Goal: Transaction & Acquisition: Purchase product/service

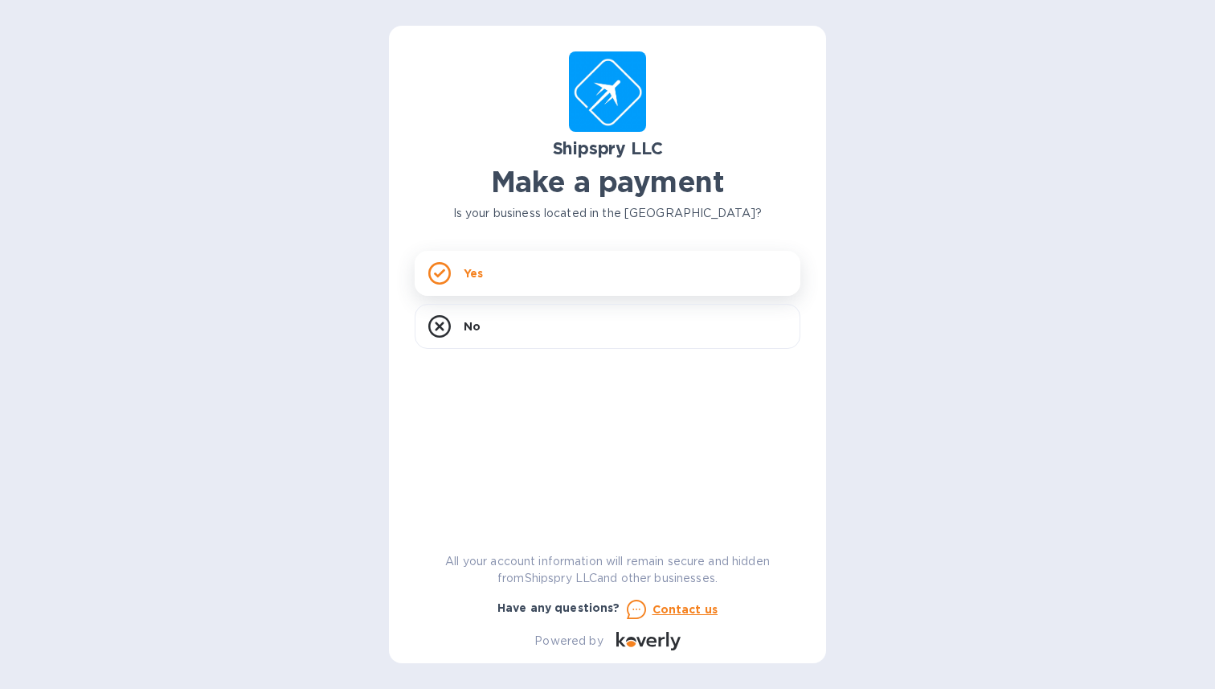
click at [475, 276] on p "Yes" at bounding box center [473, 273] width 19 height 16
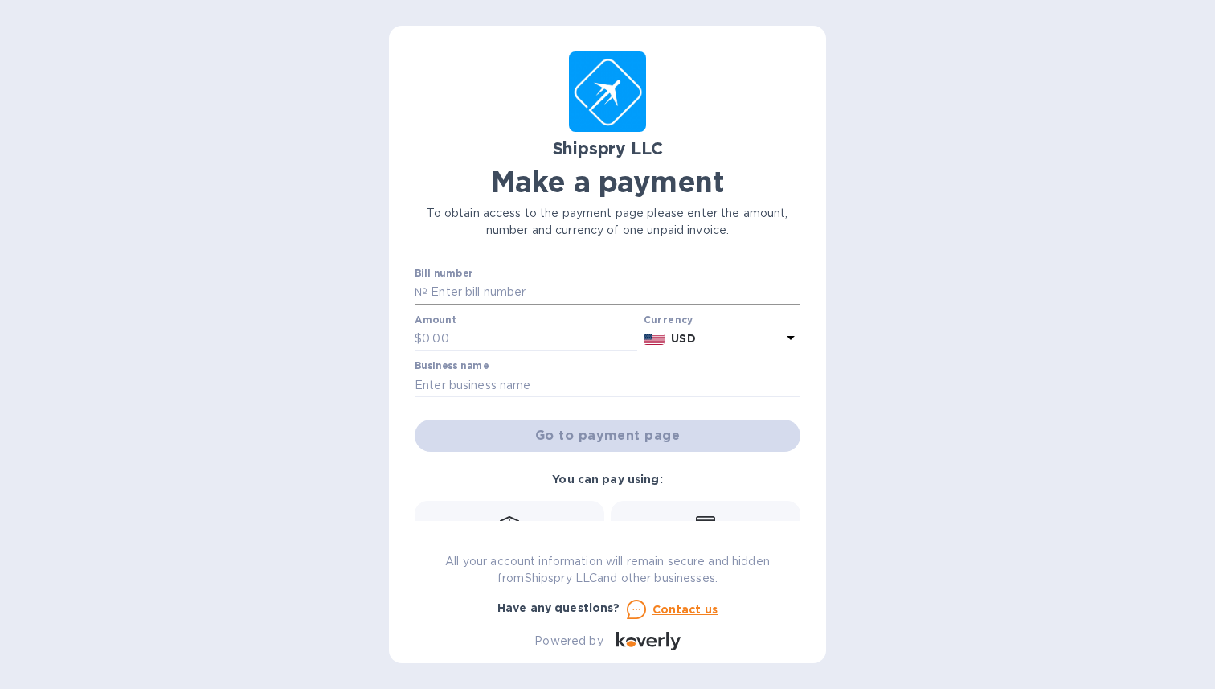
click at [538, 293] on input "text" at bounding box center [614, 292] width 373 height 24
paste input "41617A"
type input "41617A"
click at [483, 339] on input "text" at bounding box center [529, 339] width 215 height 24
type input "1,605.6"
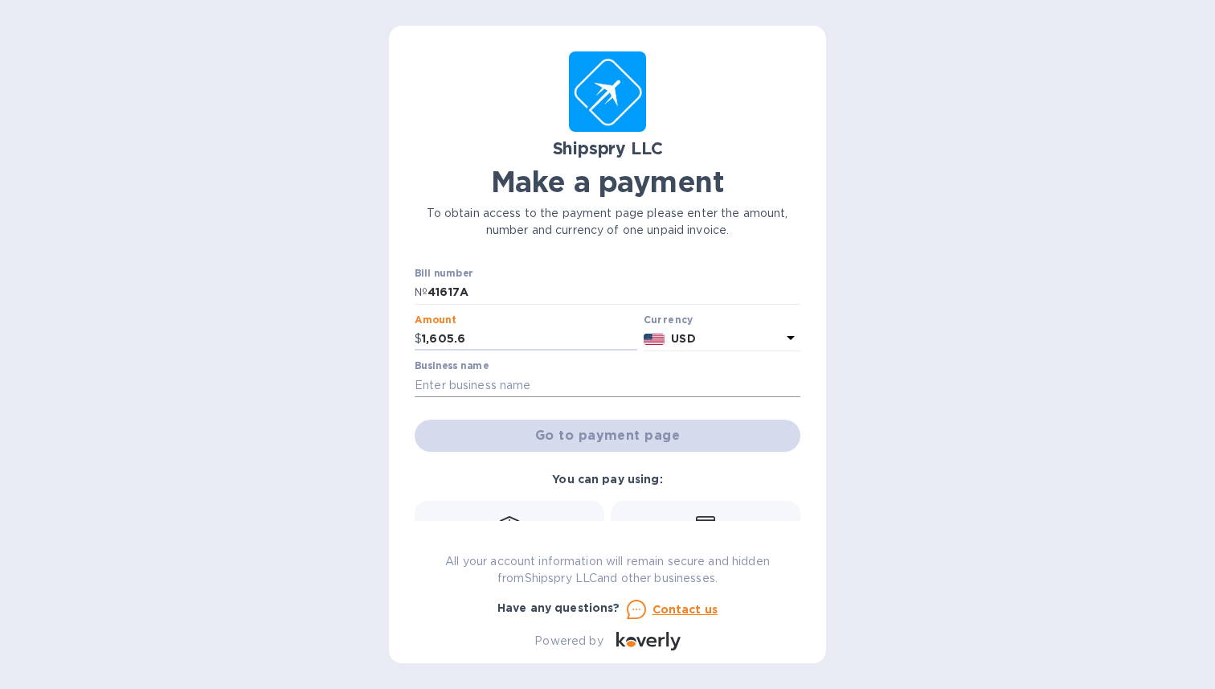
click at [587, 381] on input "text" at bounding box center [608, 385] width 386 height 24
type input "[PERSON_NAME]"
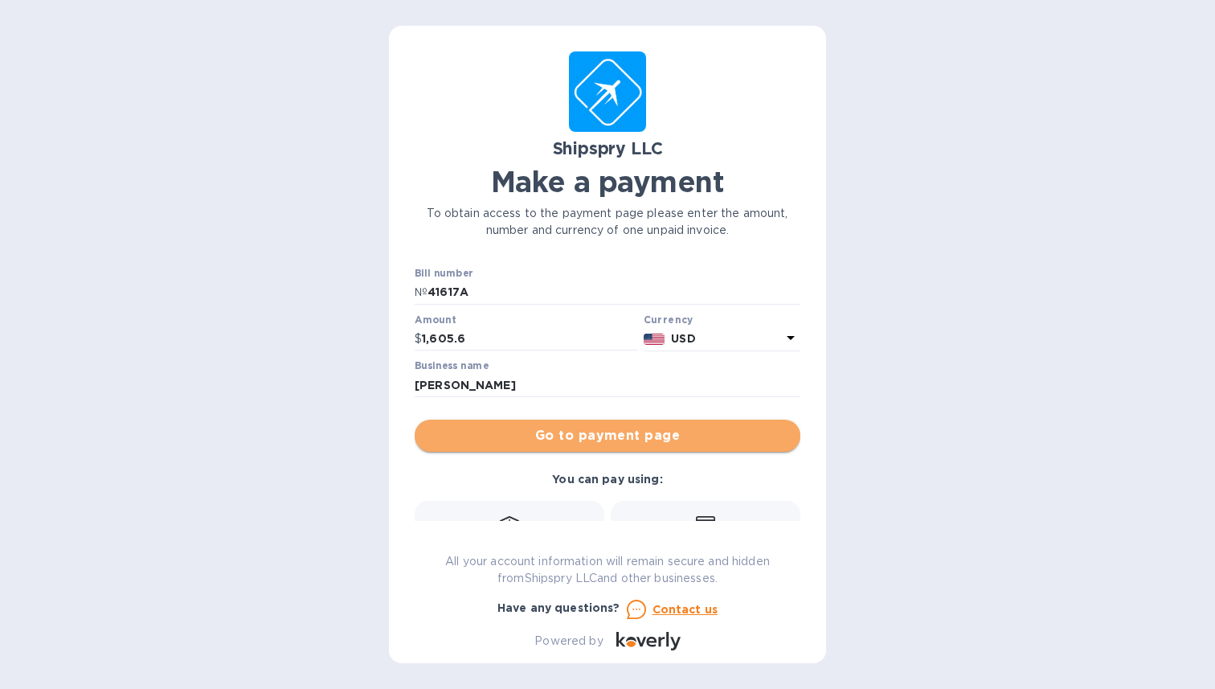
click at [677, 441] on span "Go to payment page" at bounding box center [608, 435] width 360 height 19
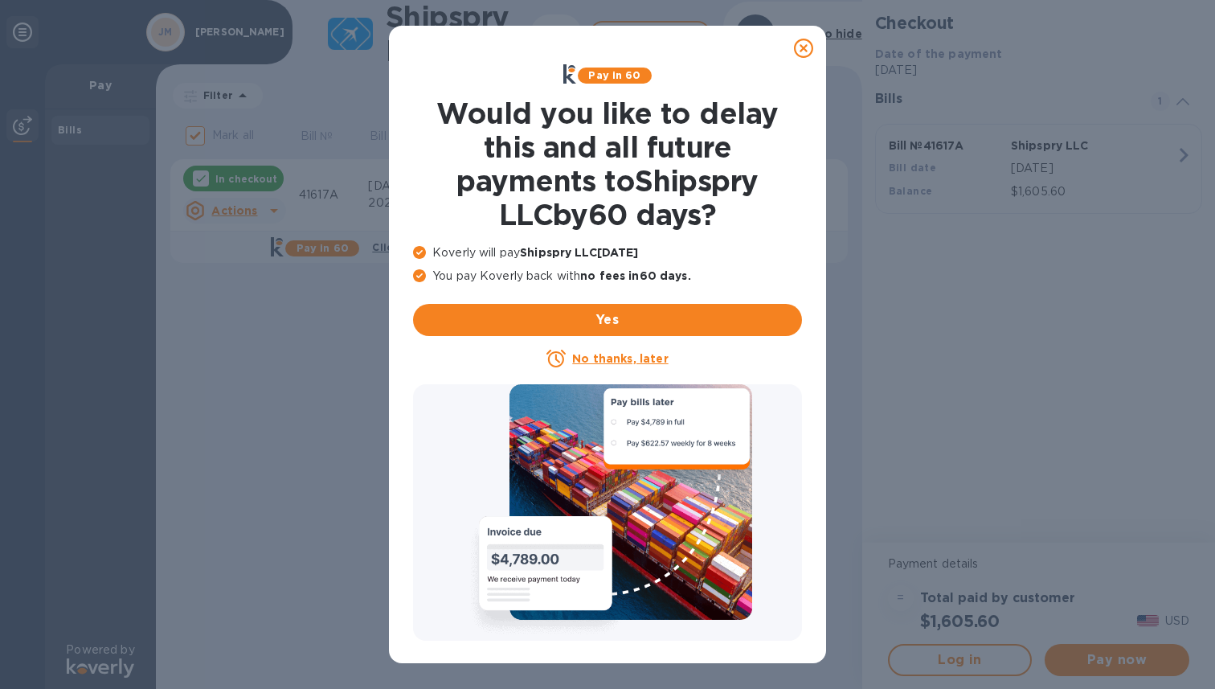
click at [807, 46] on icon at bounding box center [803, 48] width 19 height 19
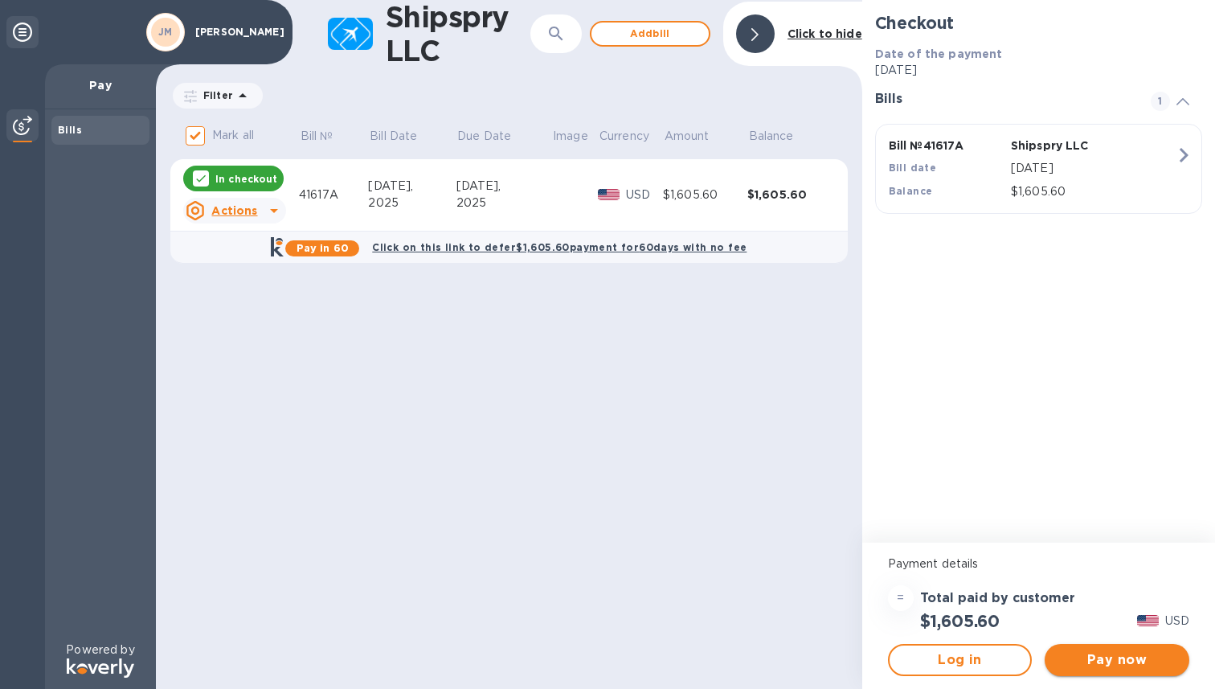
click at [1132, 662] on span "Pay now" at bounding box center [1117, 659] width 119 height 19
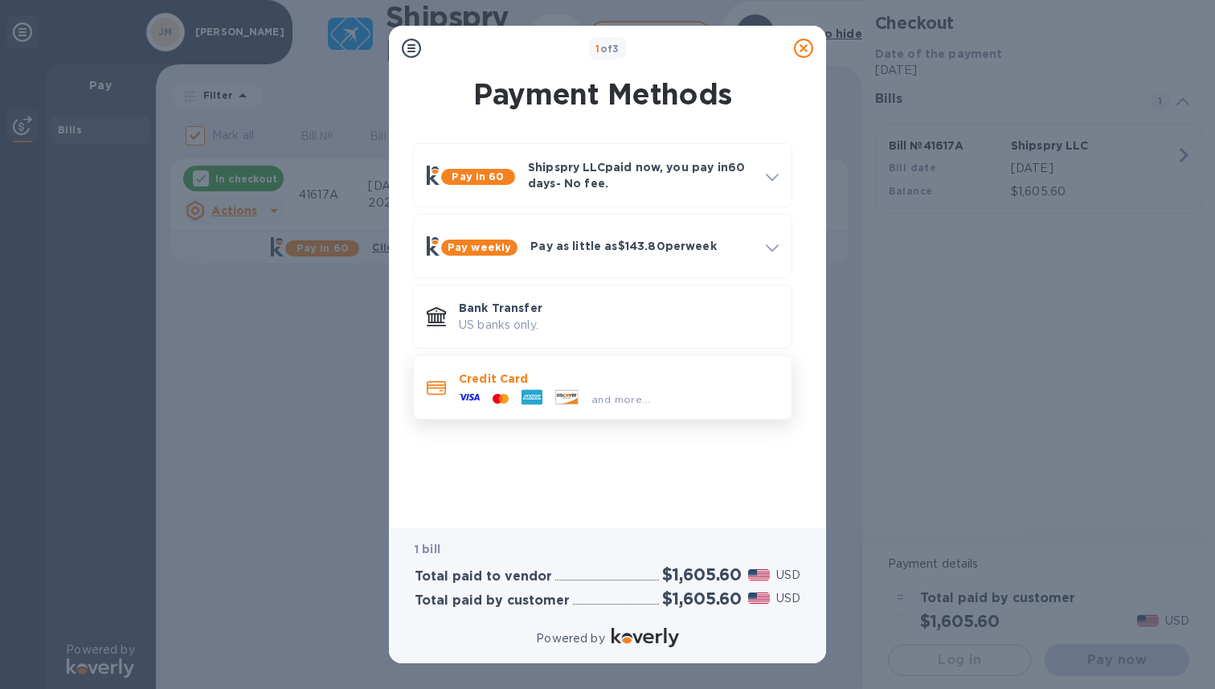
click at [515, 386] on p "Credit Card" at bounding box center [619, 378] width 320 height 16
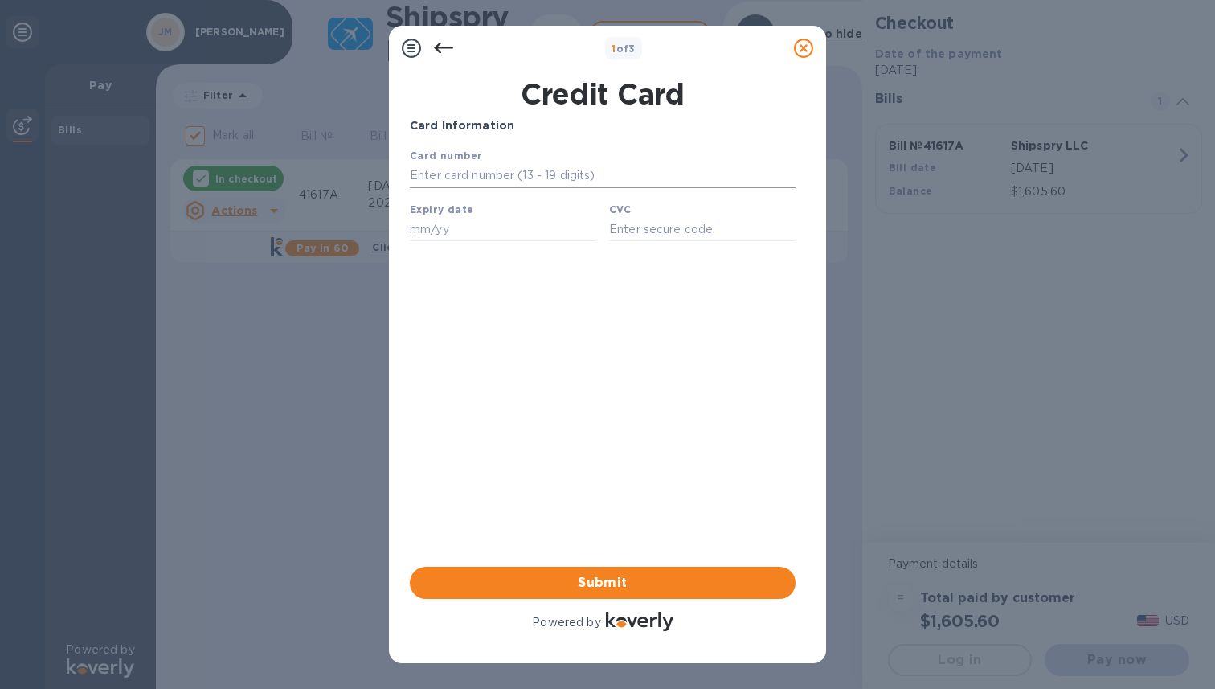
click at [513, 172] on input "text" at bounding box center [603, 176] width 386 height 24
type input "[CREDIT_CARD_NUMBER]"
click at [461, 235] on input "text" at bounding box center [503, 229] width 186 height 24
type input "03/29"
click at [684, 233] on input "text" at bounding box center [702, 229] width 186 height 24
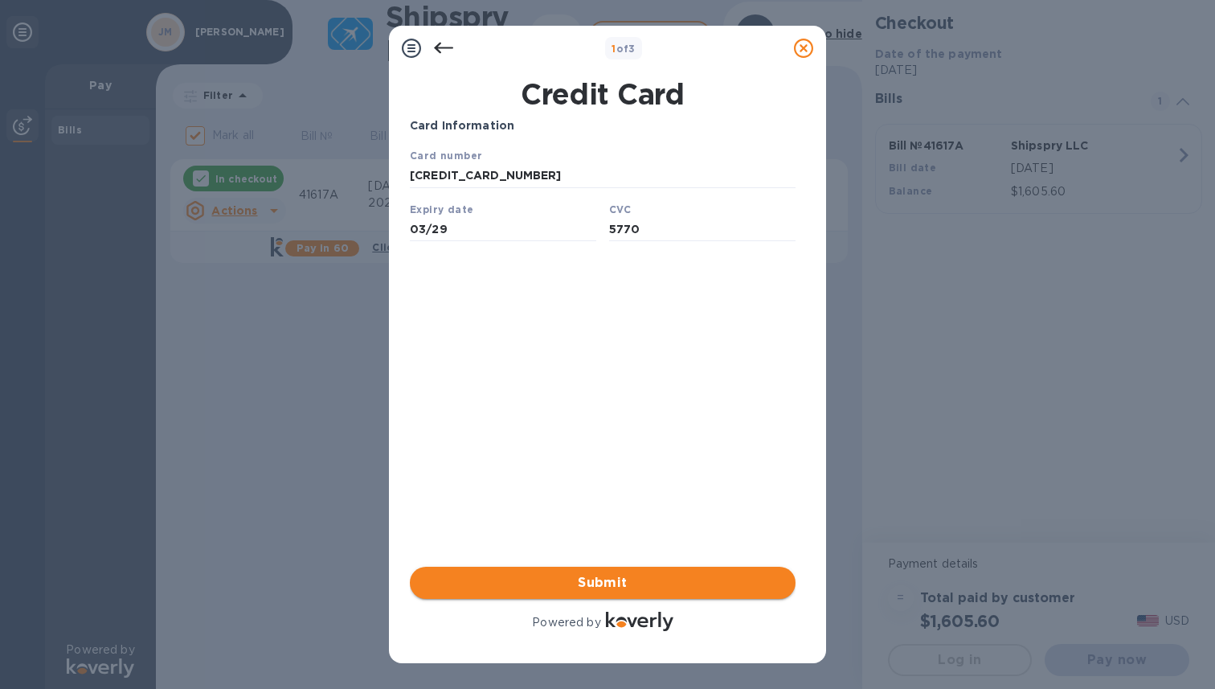
type input "5770"
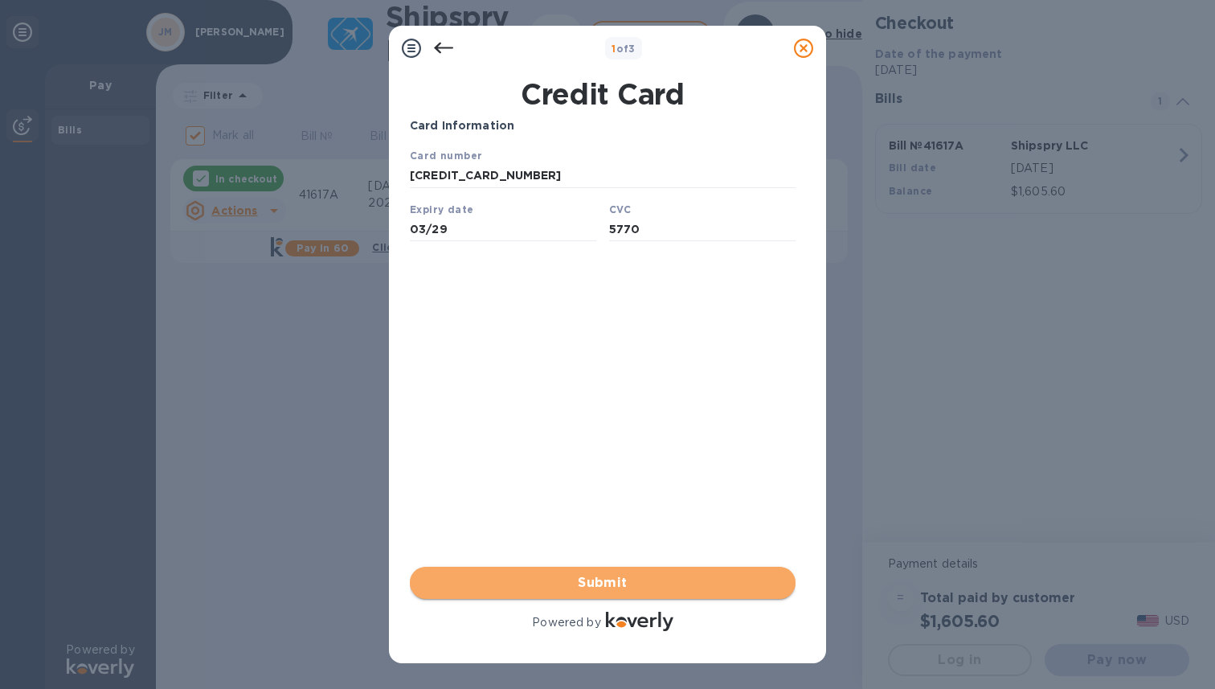
click at [608, 580] on span "Submit" at bounding box center [603, 582] width 360 height 19
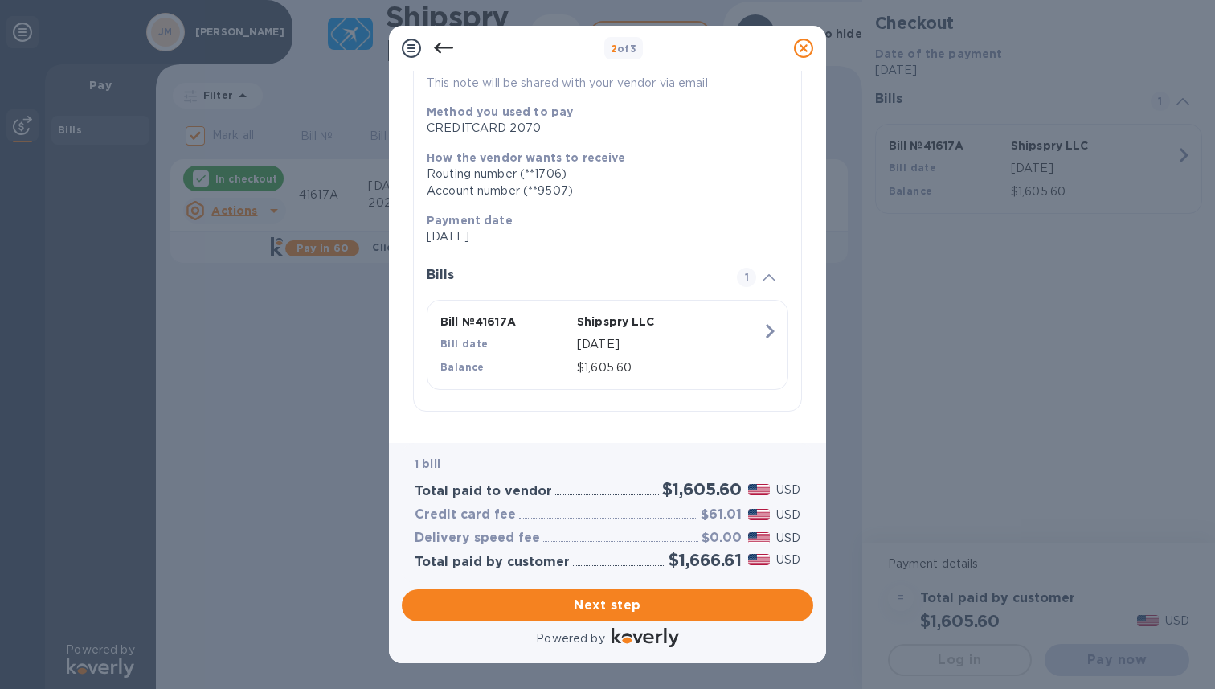
scroll to position [174, 0]
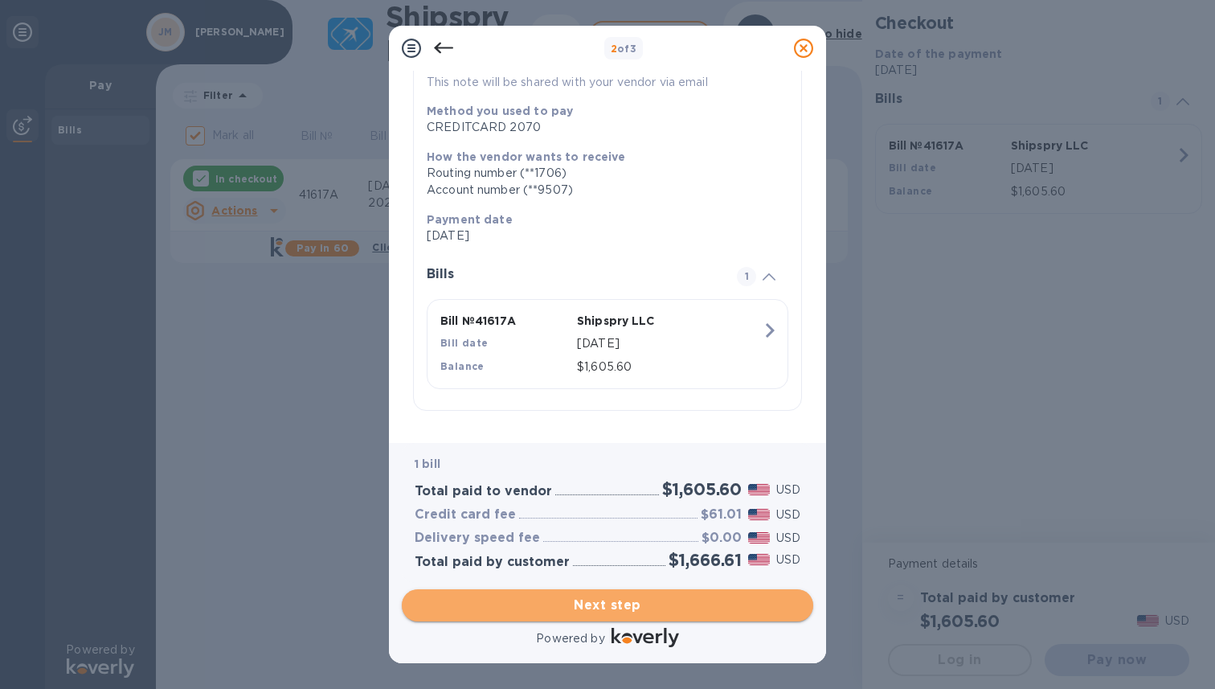
click at [662, 615] on button "Next step" at bounding box center [607, 605] width 411 height 32
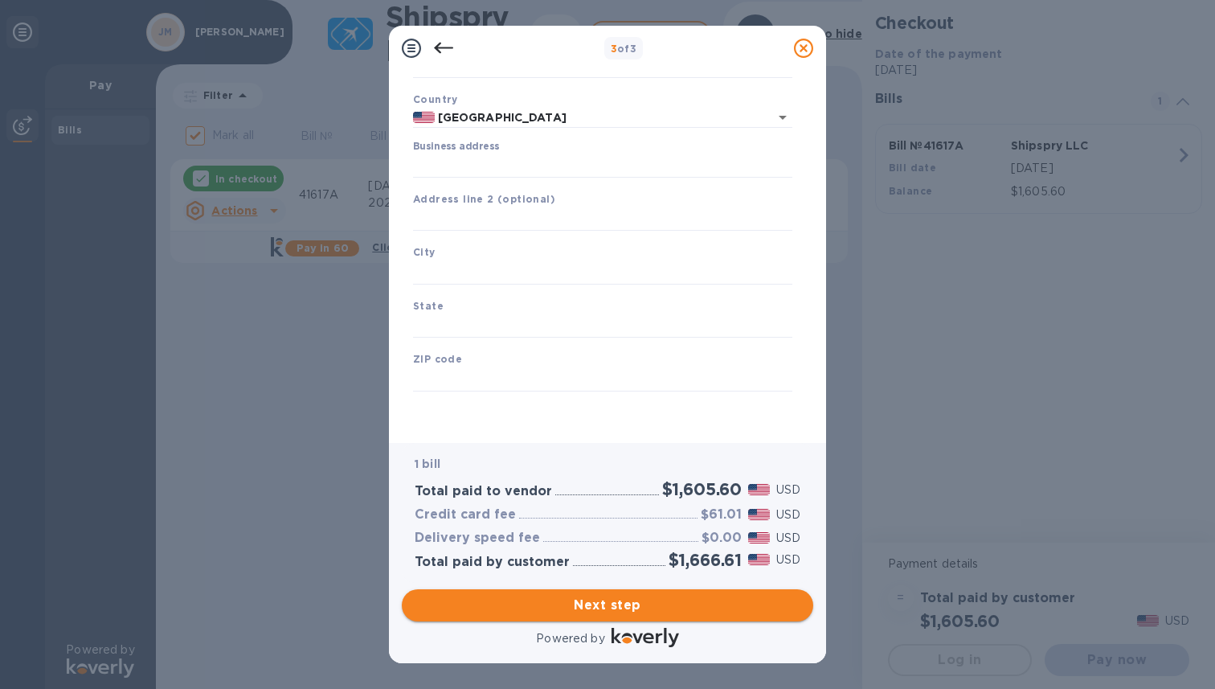
scroll to position [99, 0]
click at [469, 158] on input "Business address" at bounding box center [602, 166] width 379 height 24
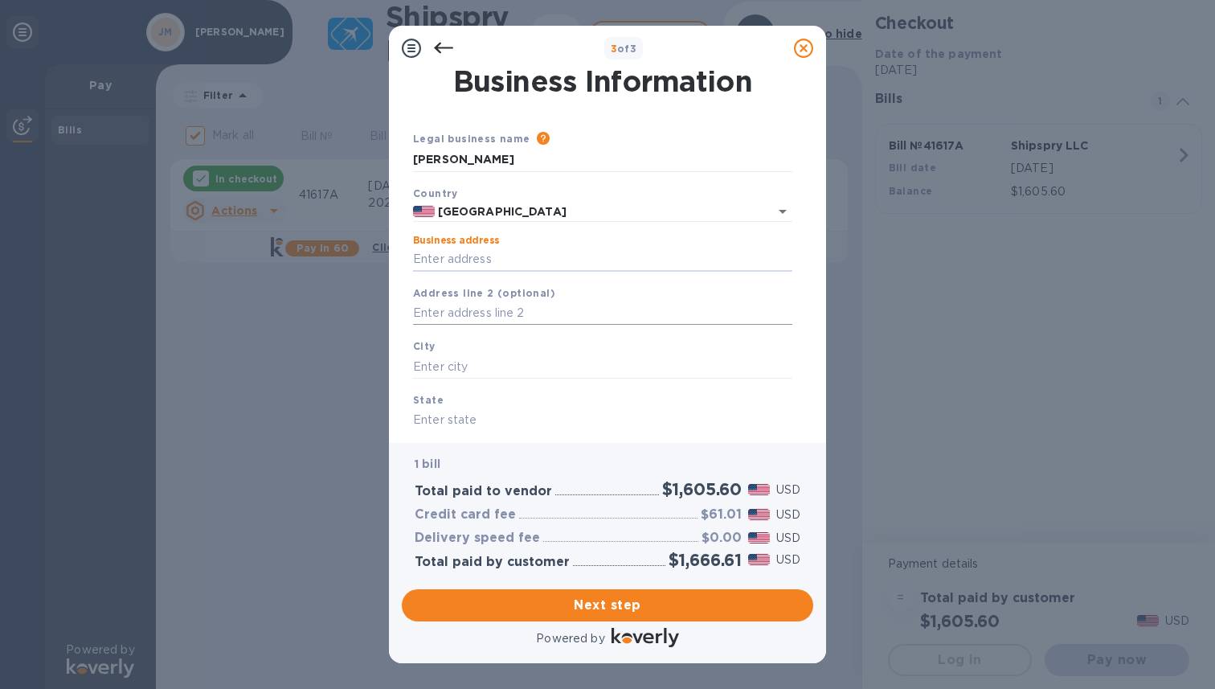
scroll to position [0, 0]
